Goal: Task Accomplishment & Management: Manage account settings

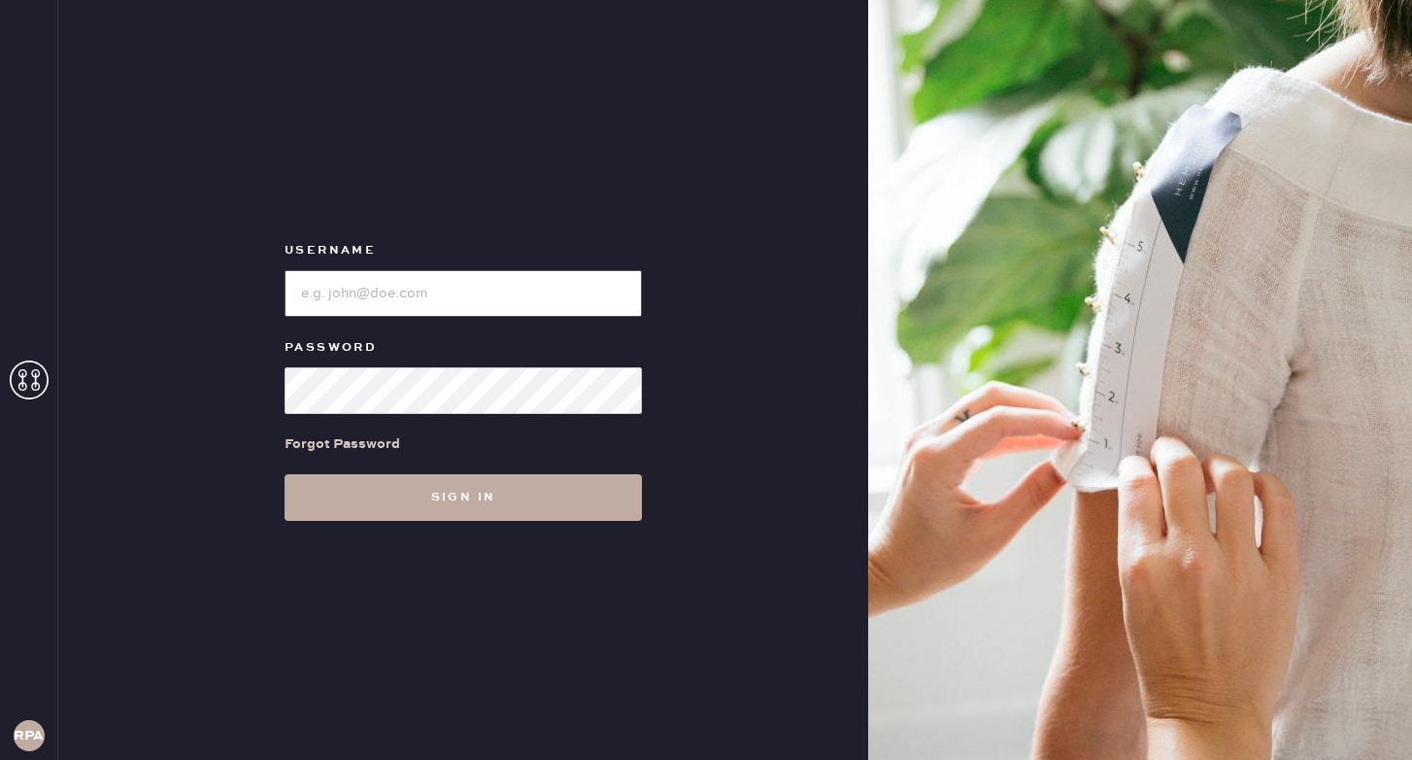
type input "reformationponce"
click at [430, 491] on button "Sign in" at bounding box center [463, 497] width 357 height 47
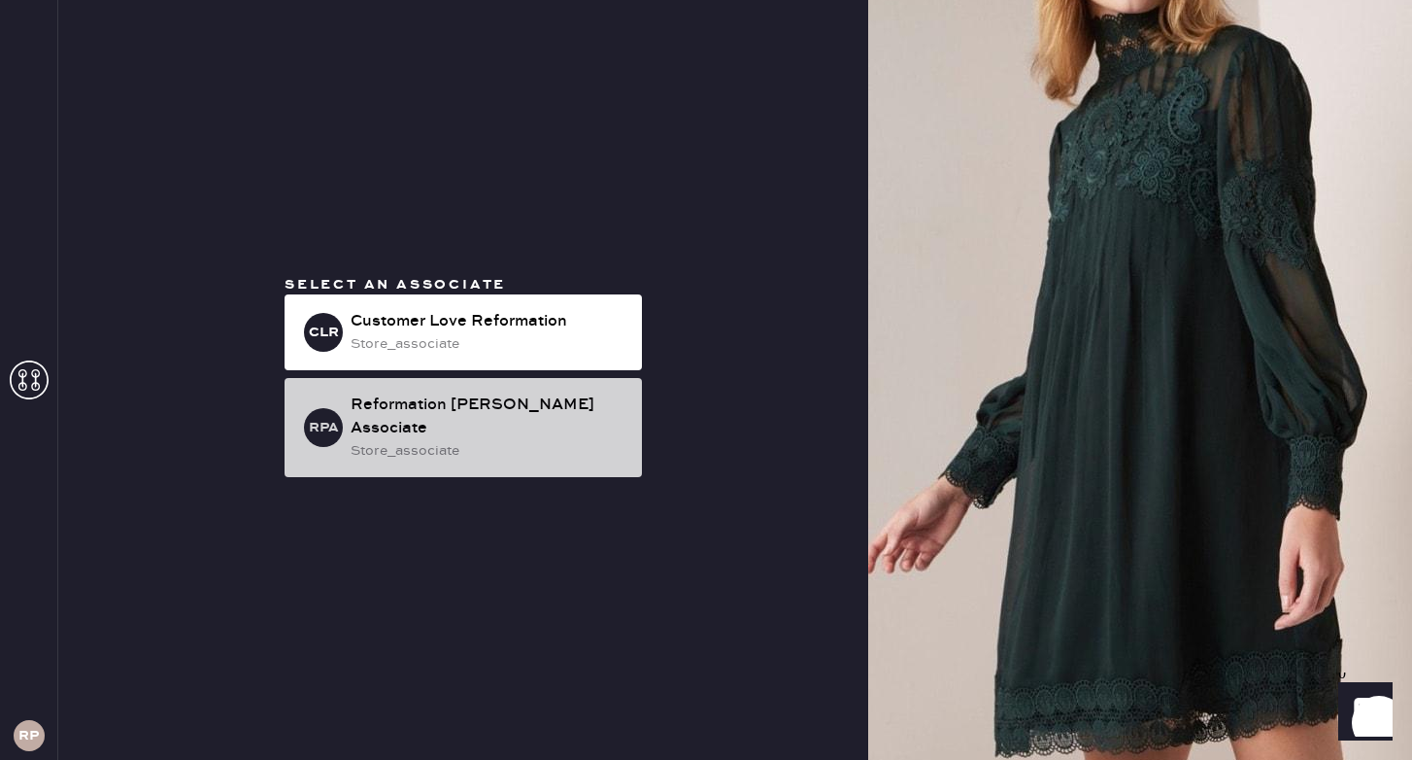
click at [439, 424] on div "Reformation [PERSON_NAME] Associate" at bounding box center [489, 416] width 276 height 47
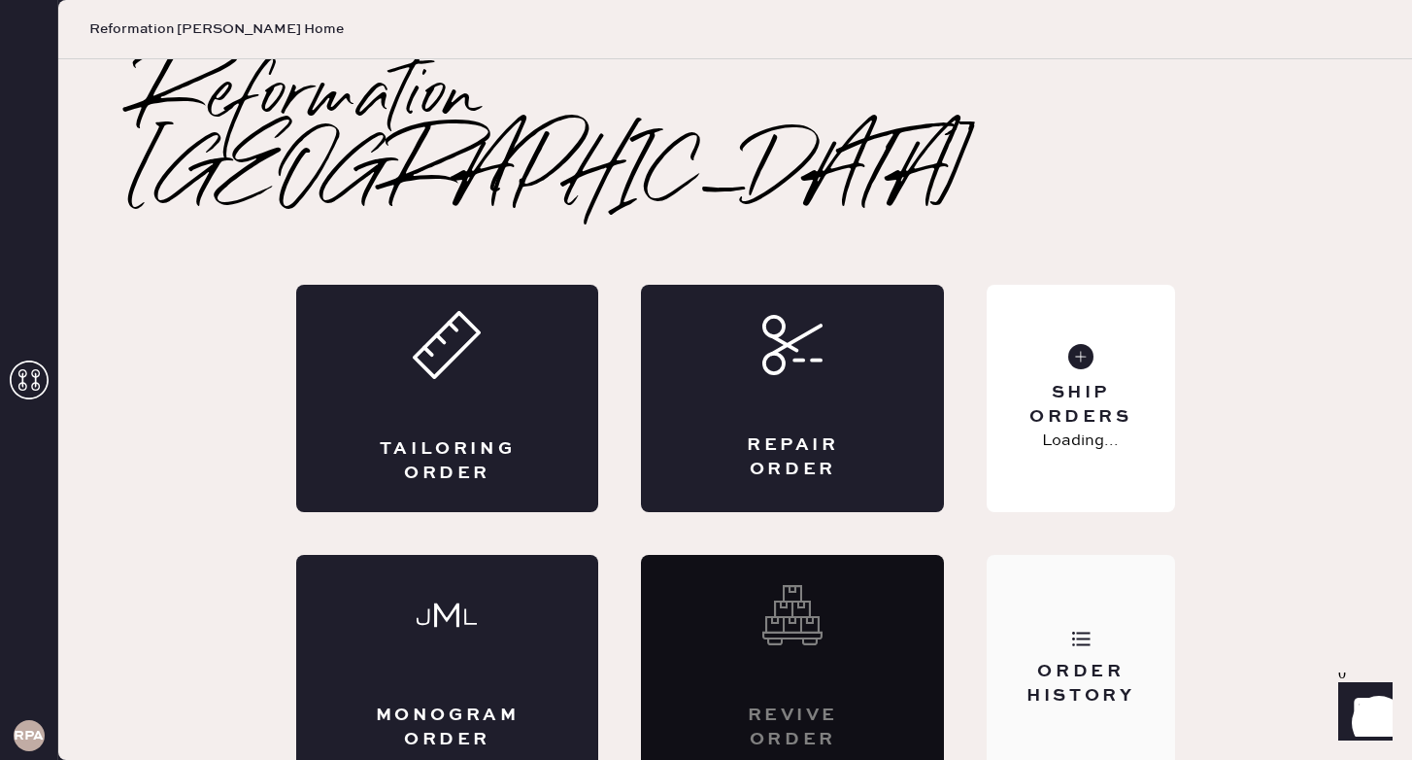
click at [1046, 596] on div "Order History" at bounding box center [1080, 668] width 187 height 227
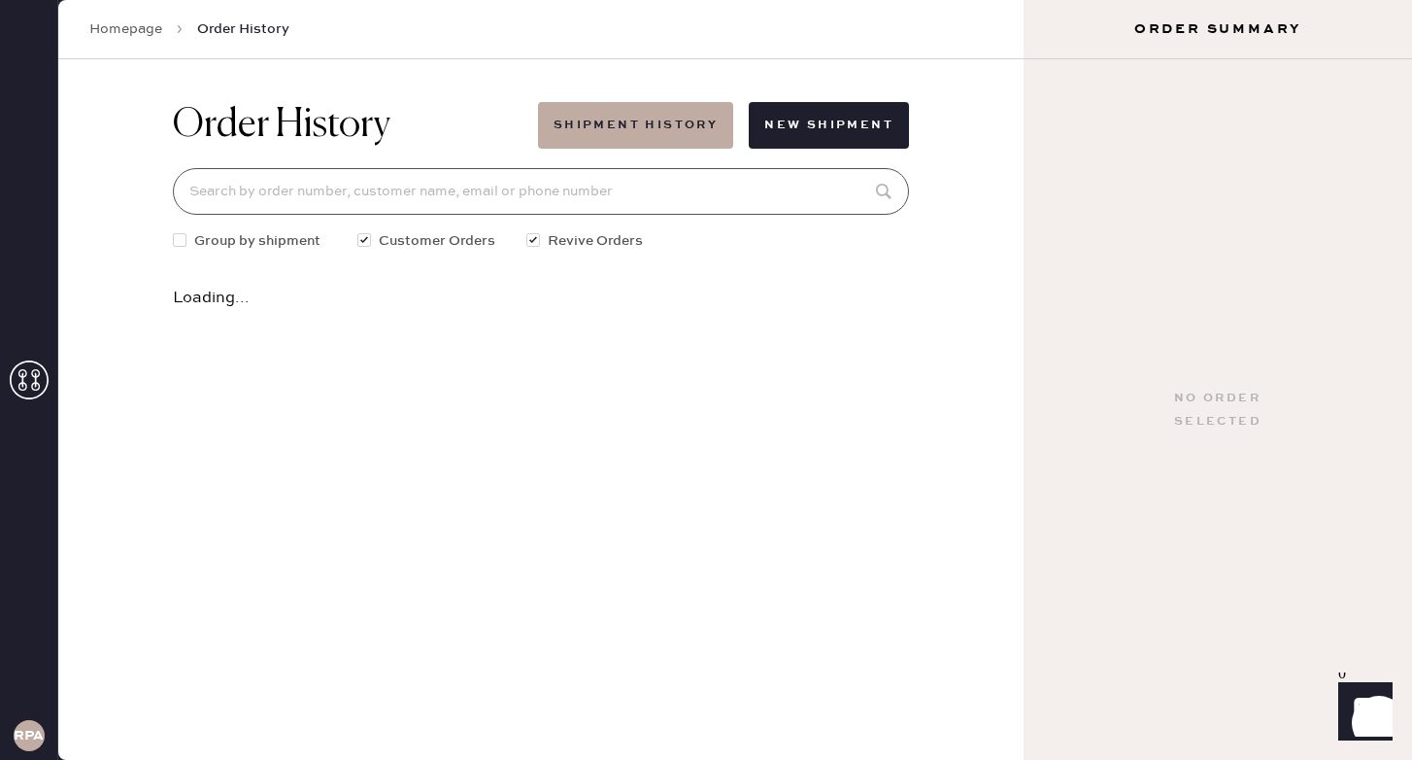
click at [700, 189] on input at bounding box center [541, 191] width 736 height 47
